Goal: Find specific fact: Find contact information

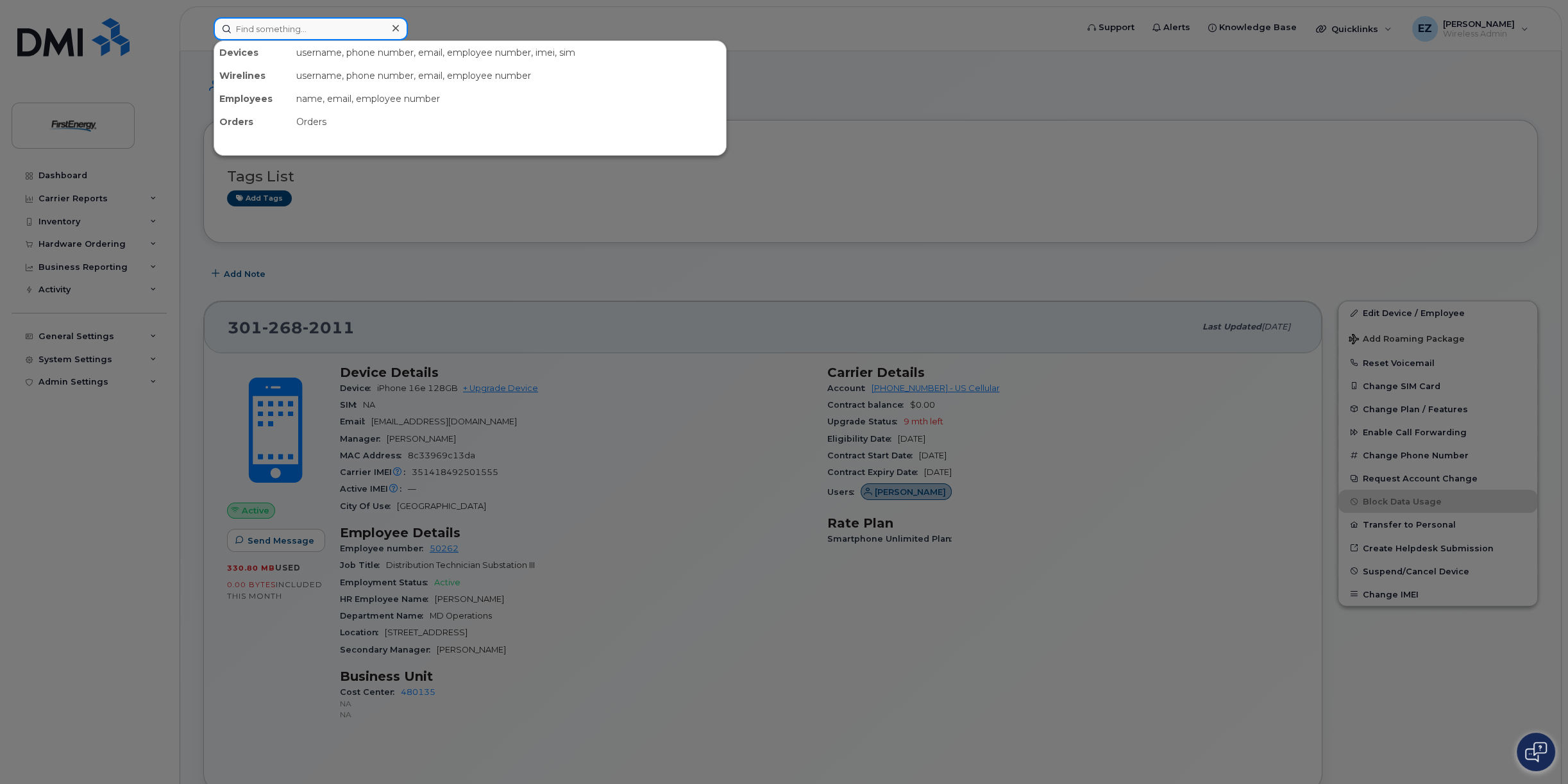
click at [308, 32] on input at bounding box center [311, 28] width 194 height 23
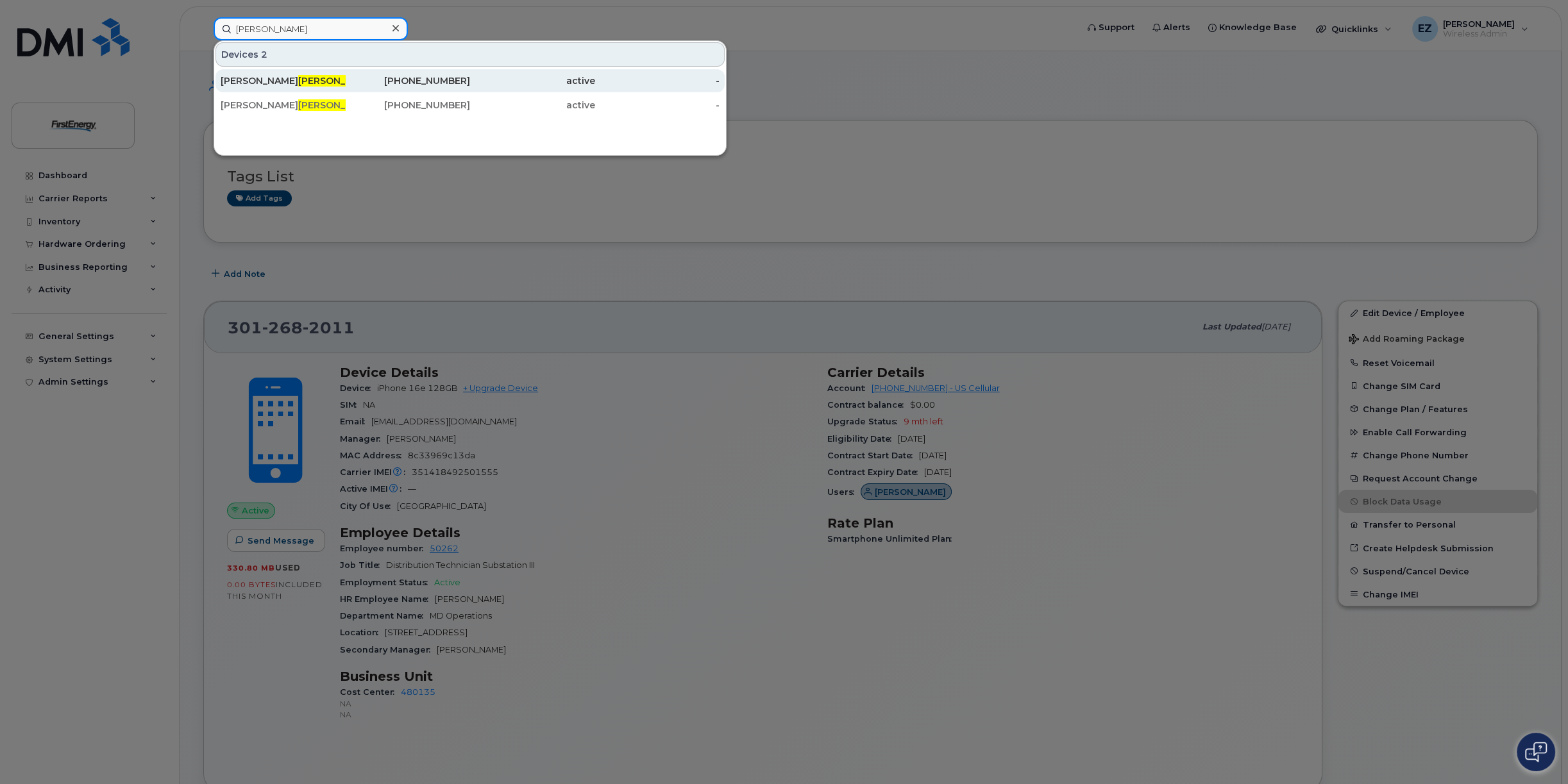
type input "Bui"
click at [298, 83] on span "BUI" at bounding box center [336, 81] width 77 height 12
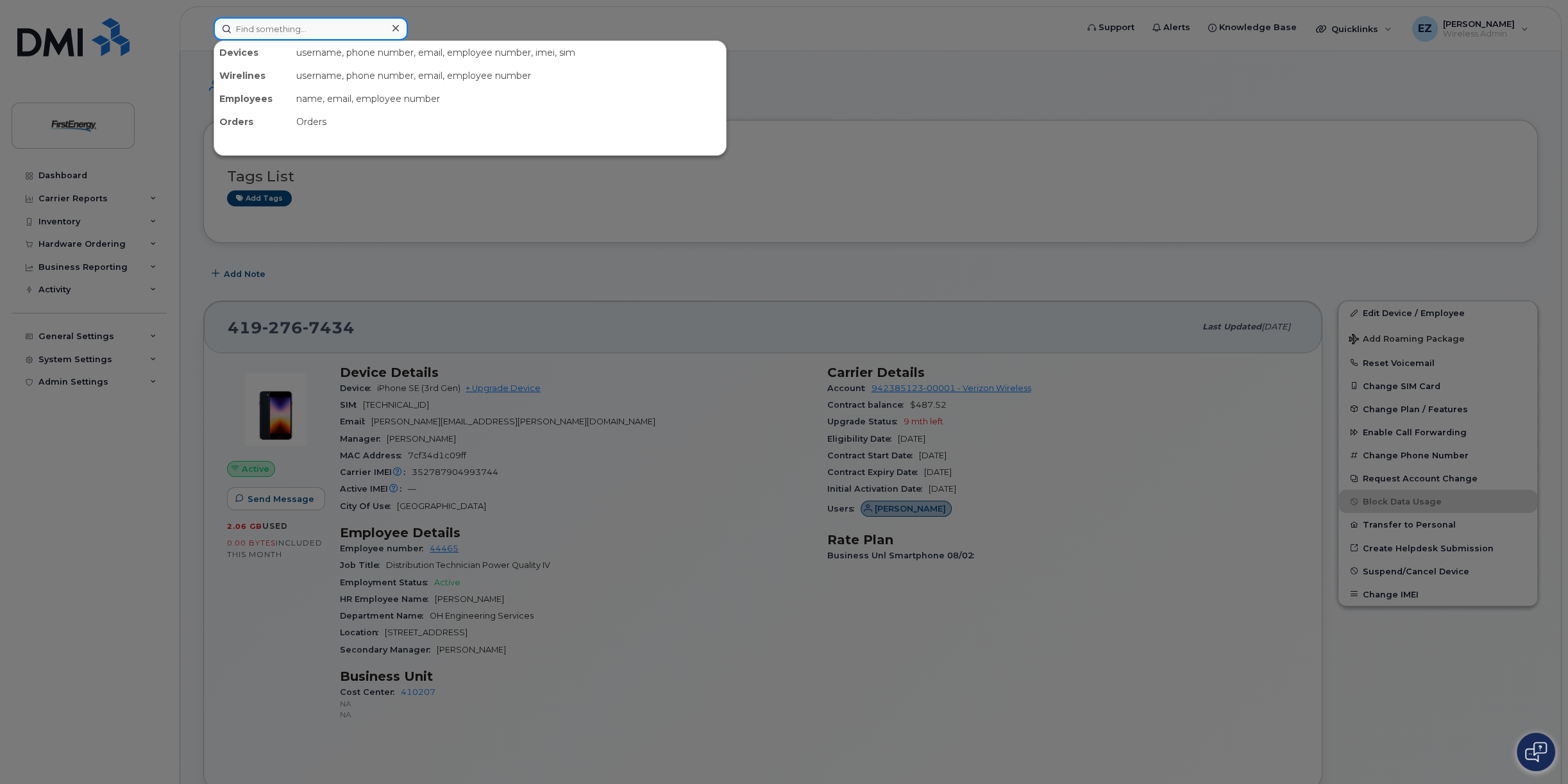
click at [263, 28] on input at bounding box center [311, 28] width 194 height 23
paste input "2403626416"
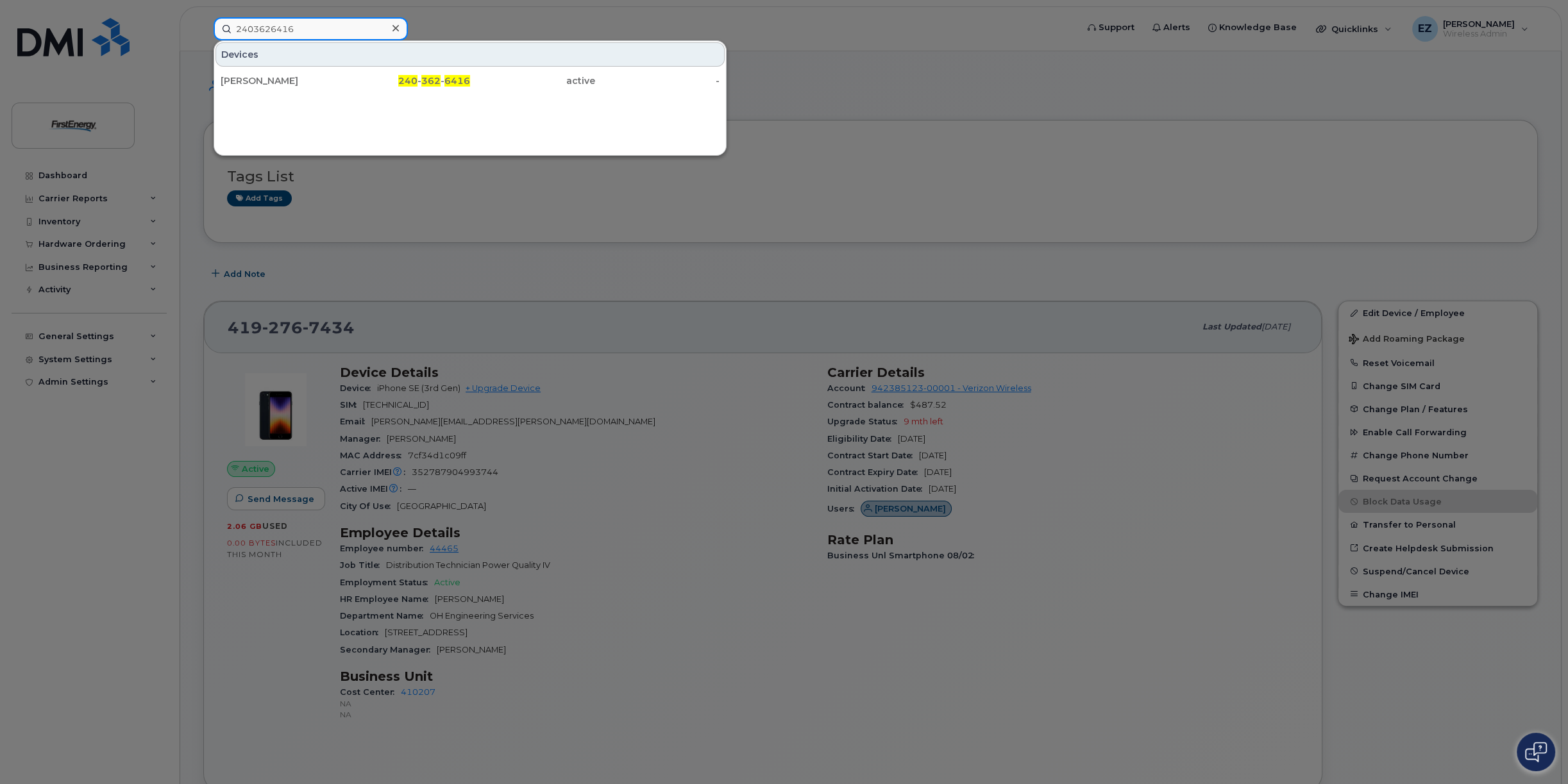
drag, startPoint x: 301, startPoint y: 31, endPoint x: 123, endPoint y: 26, distance: 178.1
click at [203, 26] on div "2403626416 Devices [PERSON_NAME] 240 - 362 - 6416 active -" at bounding box center [641, 28] width 875 height 23
paste input "3012682011"
click at [901, 136] on div at bounding box center [784, 392] width 1568 height 784
drag, startPoint x: 311, startPoint y: 30, endPoint x: 118, endPoint y: 20, distance: 193.3
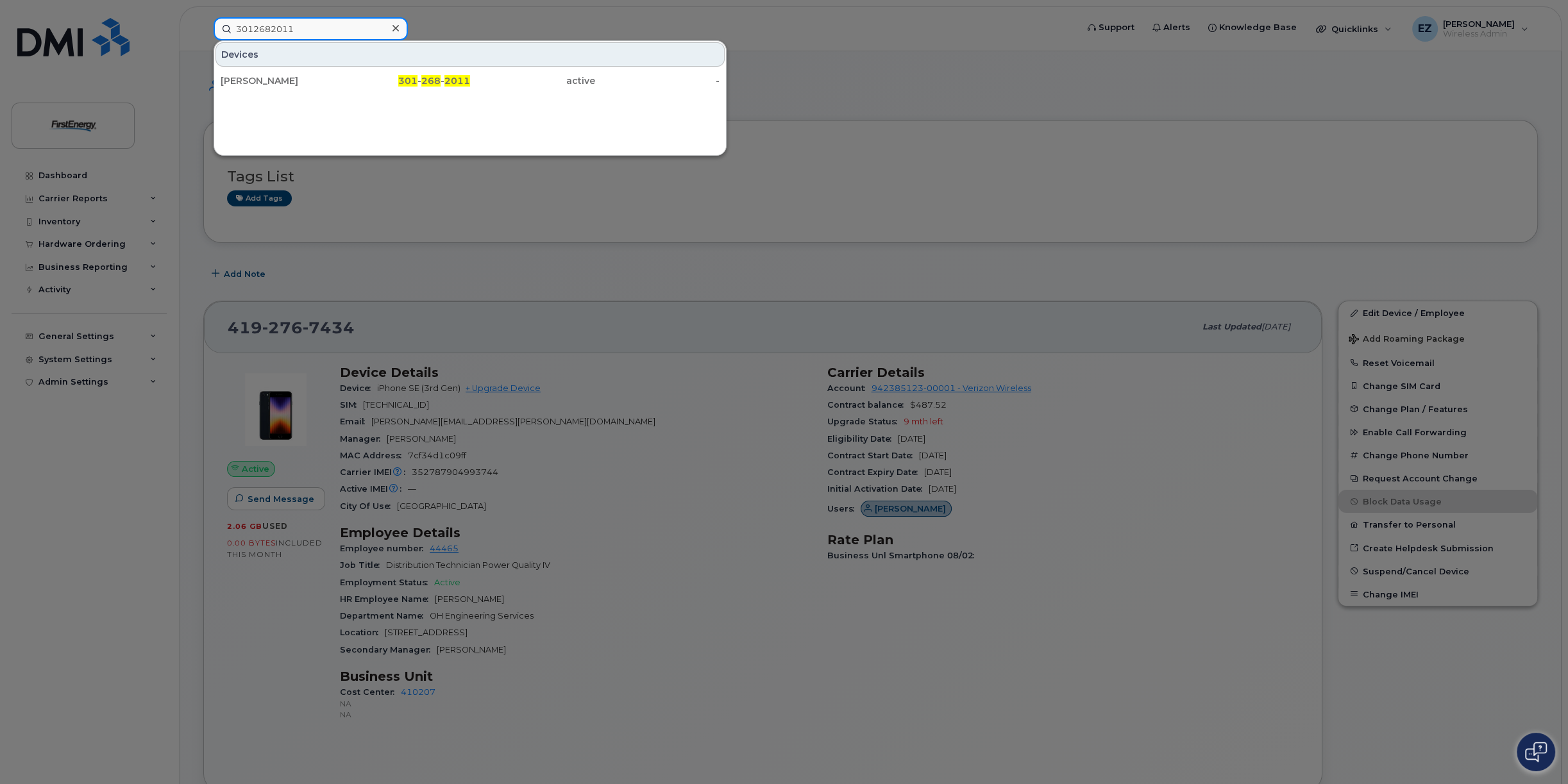
click at [203, 20] on div "3012682011 Devices [PERSON_NAME] 301 - 268 - 2011 active -" at bounding box center [641, 28] width 875 height 23
paste input "51907"
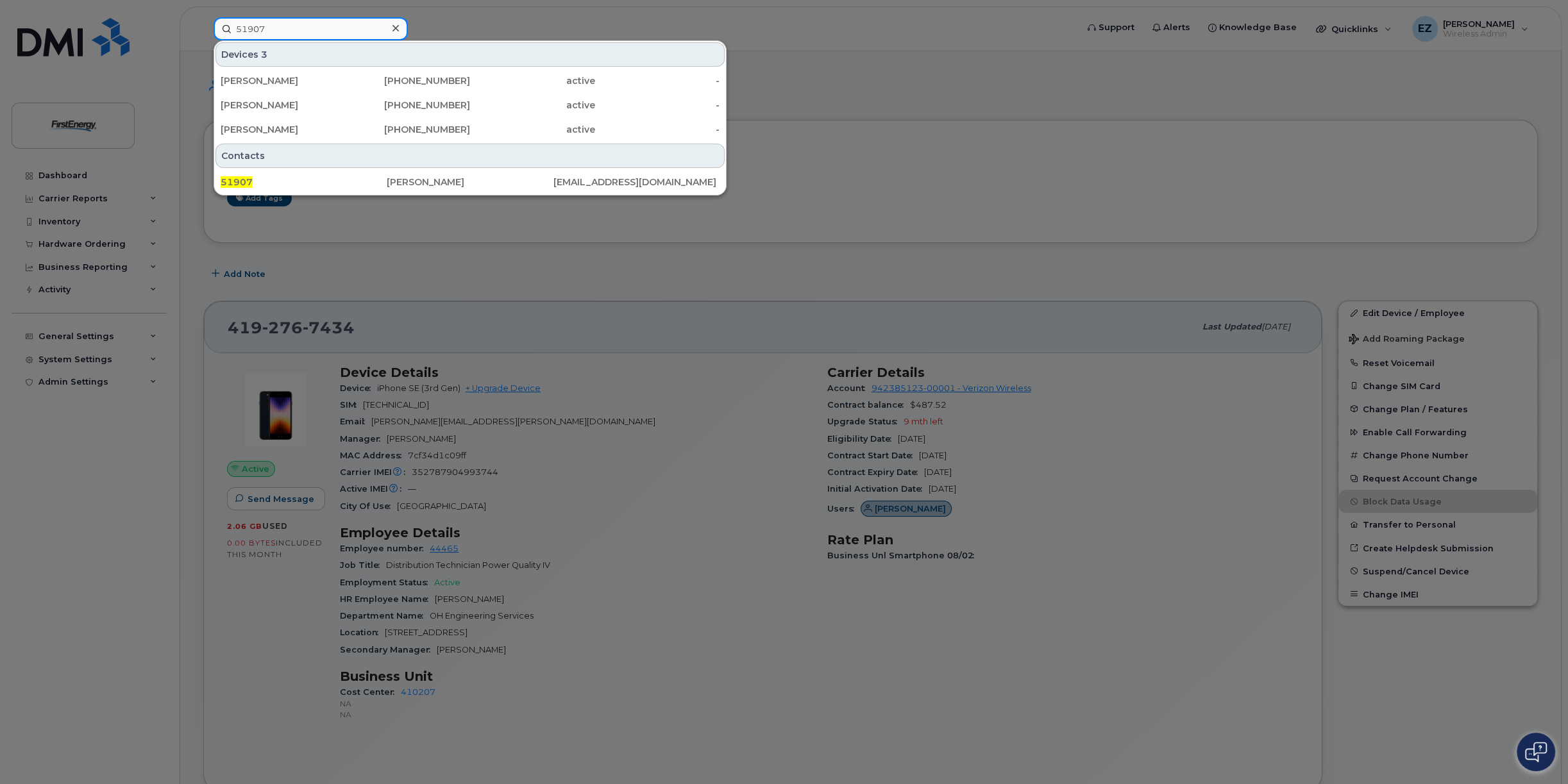
type input "51907"
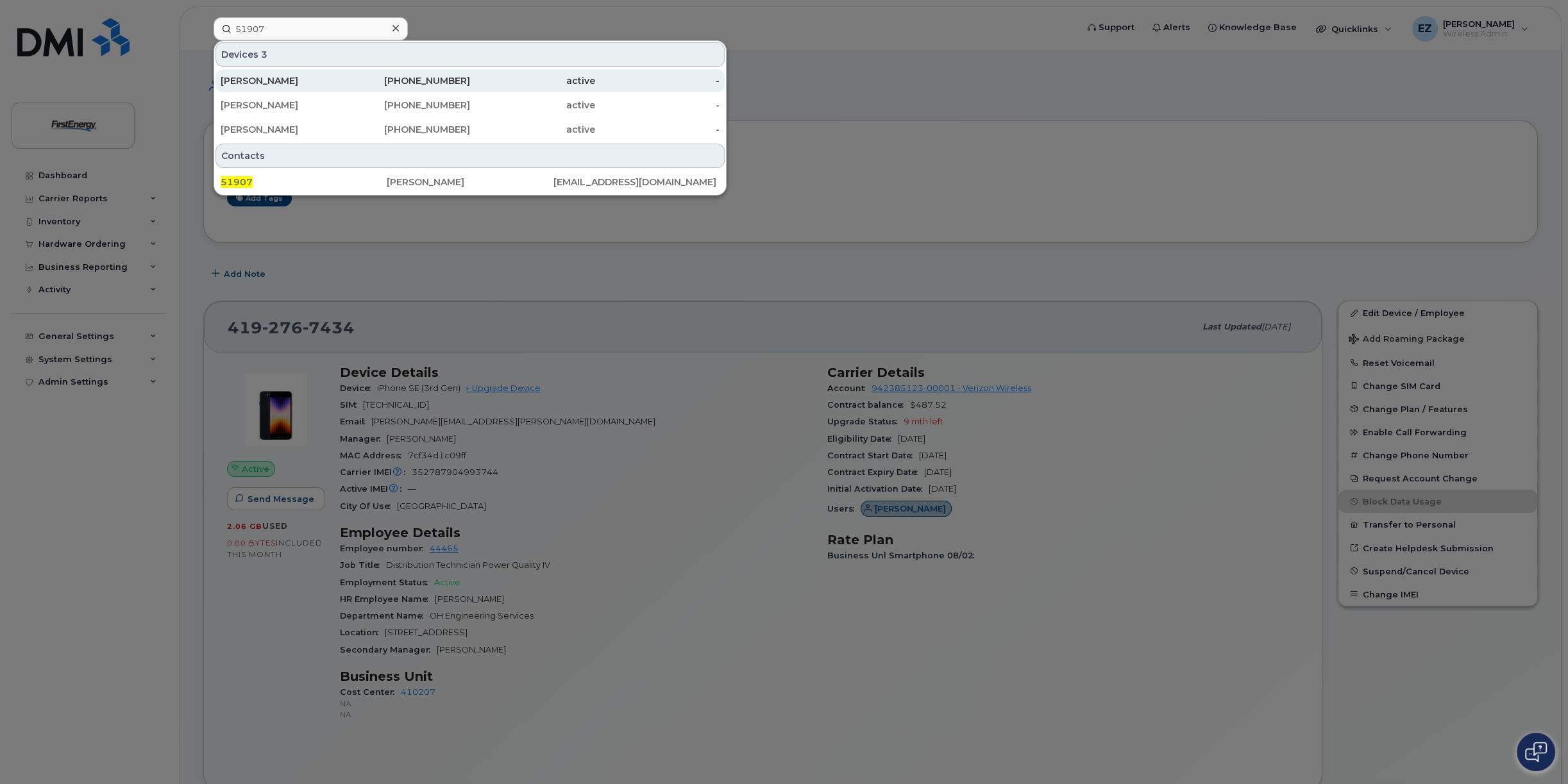
click at [274, 82] on div "[PERSON_NAME]" at bounding box center [283, 80] width 125 height 13
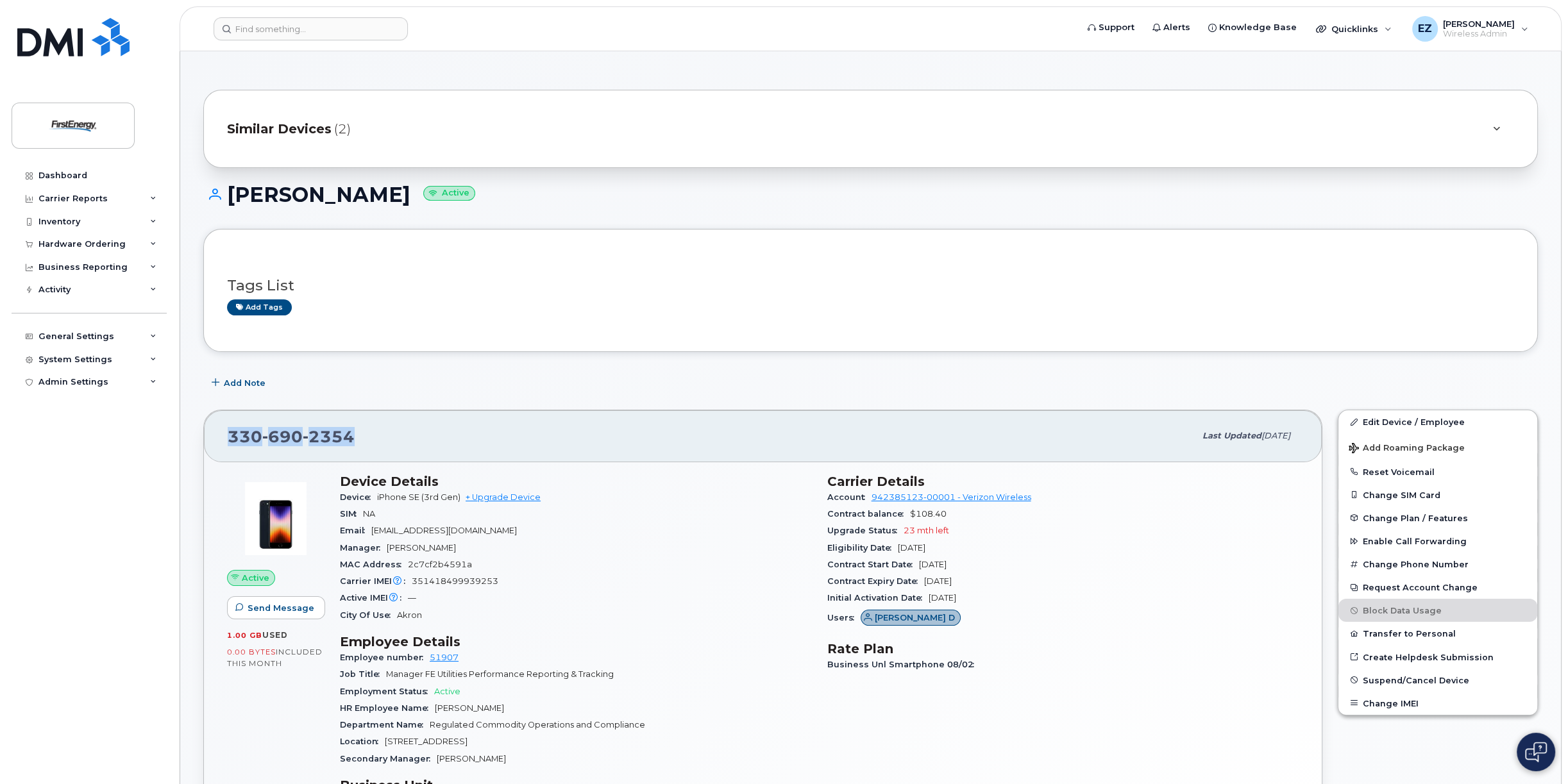
drag, startPoint x: 356, startPoint y: 434, endPoint x: 226, endPoint y: 441, distance: 130.2
click at [226, 441] on div "330 690 2354 Last updated Aug 12, 2025" at bounding box center [763, 436] width 1118 height 51
copy span "330 690 2354"
